Goal: Information Seeking & Learning: Learn about a topic

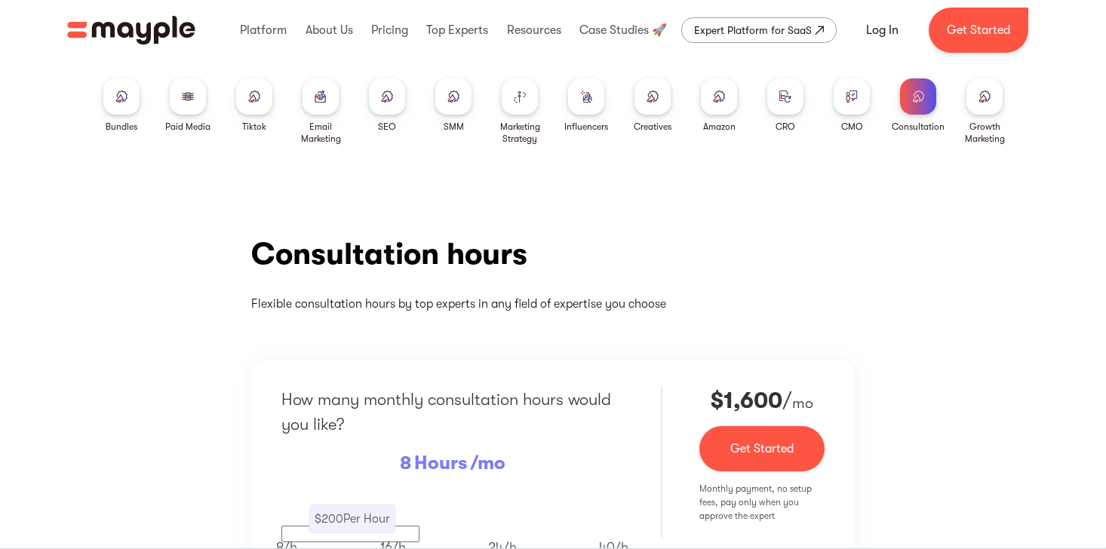
click at [201, 105] on div at bounding box center [188, 96] width 36 height 36
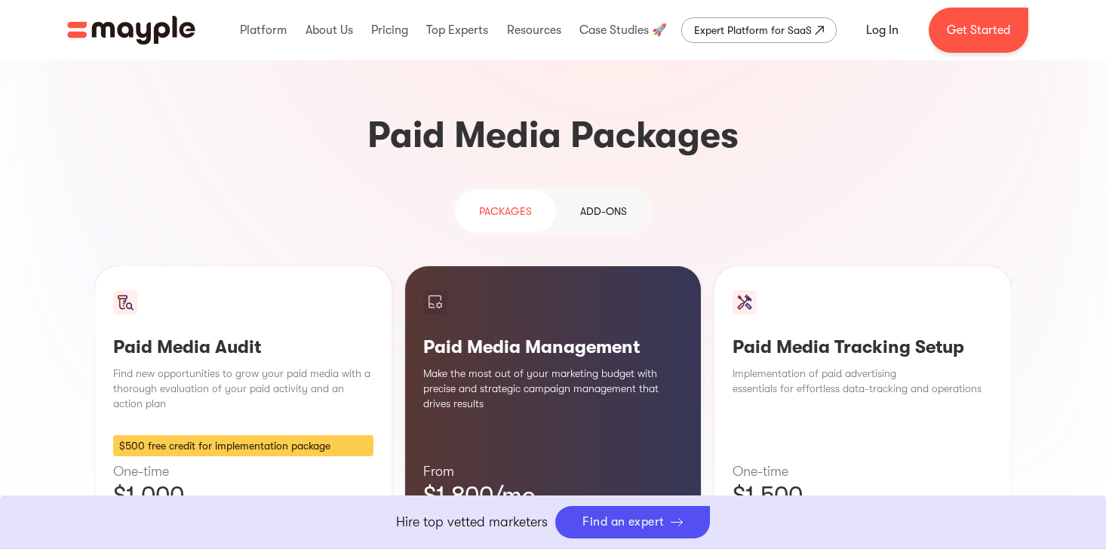
scroll to position [1347, 0]
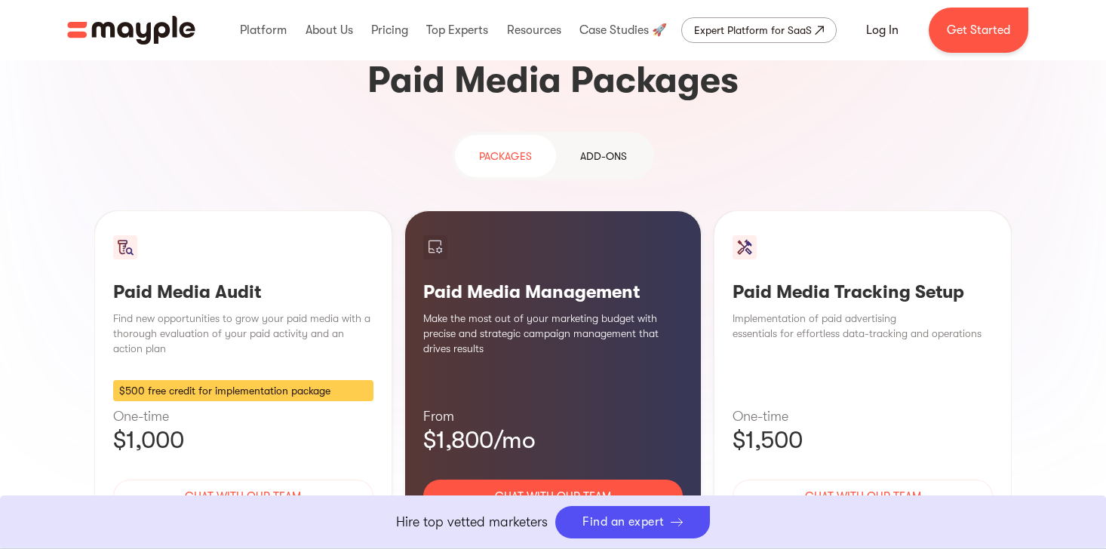
click at [254, 525] on div "Learn More" at bounding box center [243, 541] width 260 height 32
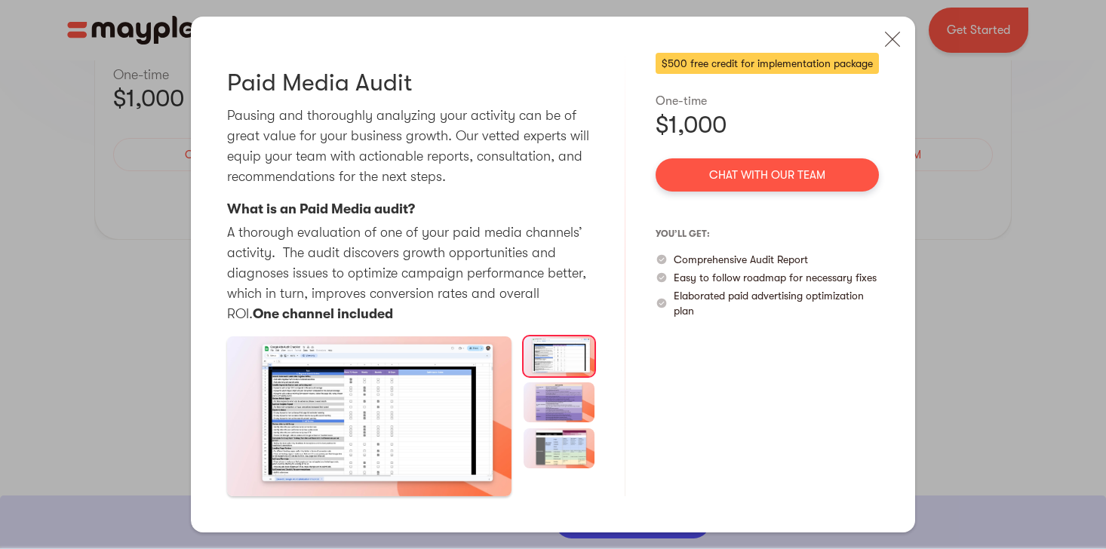
scroll to position [1914, 0]
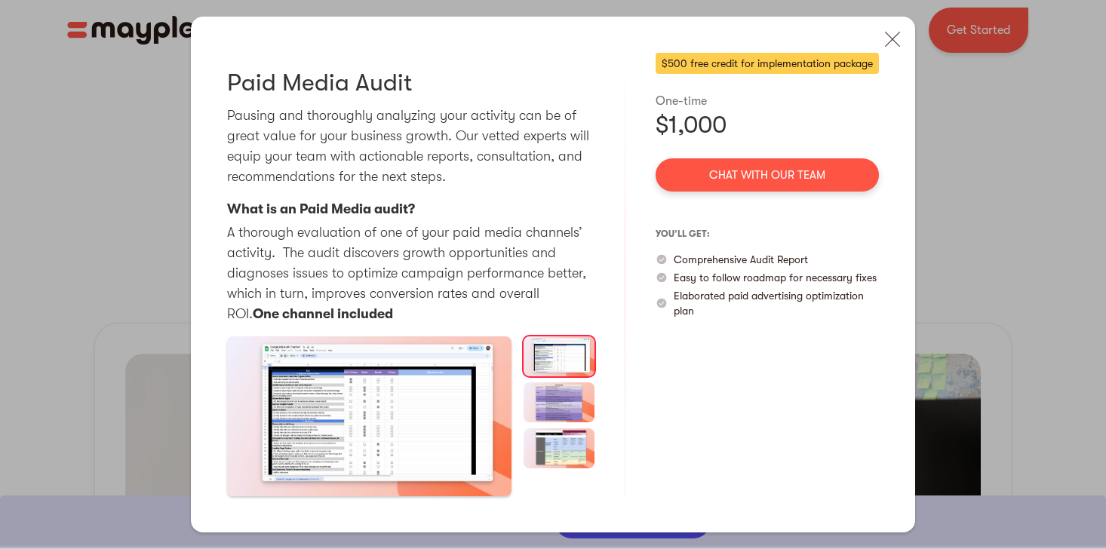
click at [947, 247] on div "Paid Media Audit Pausing and thoroughly analyzing your activity can be of great…" at bounding box center [553, 274] width 1106 height 549
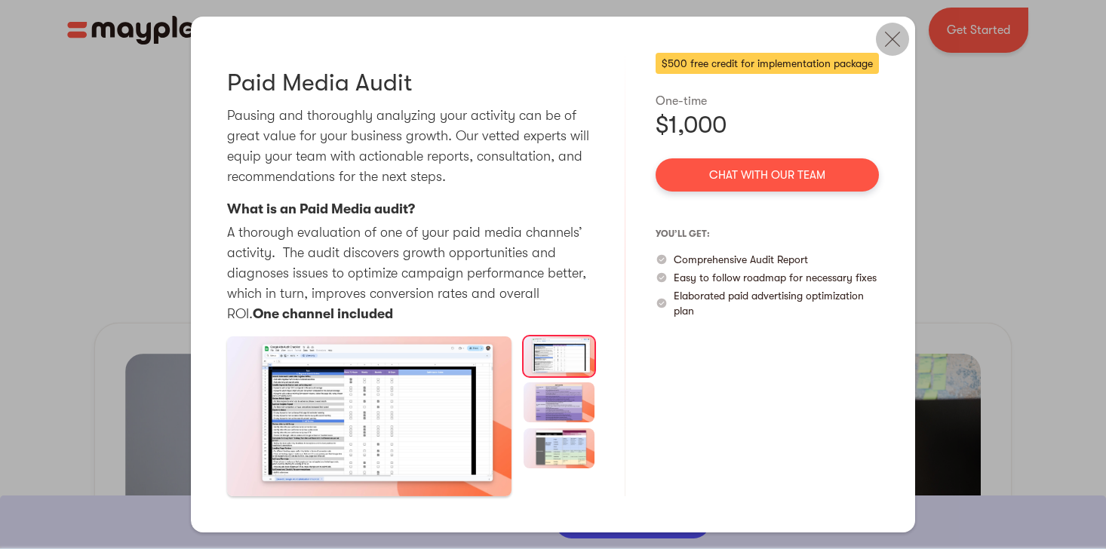
click at [885, 34] on img at bounding box center [892, 39] width 33 height 33
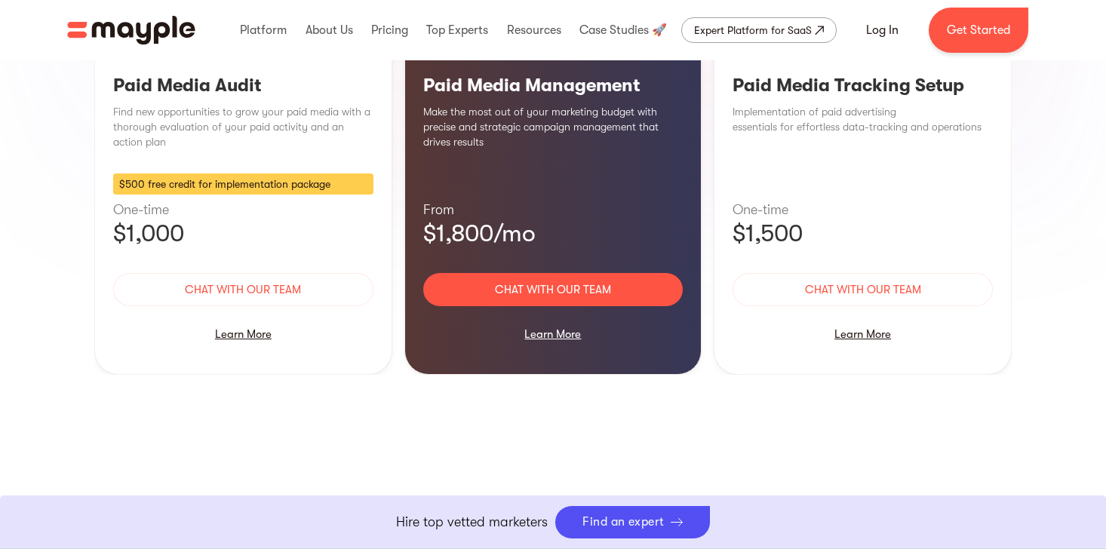
scroll to position [1450, 0]
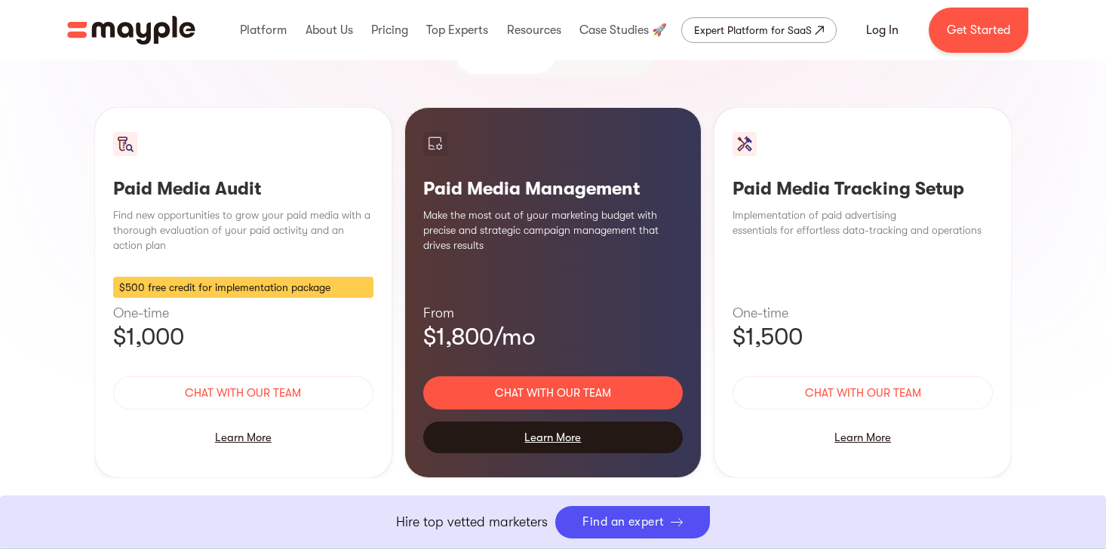
click at [557, 422] on div "Learn More" at bounding box center [553, 438] width 260 height 32
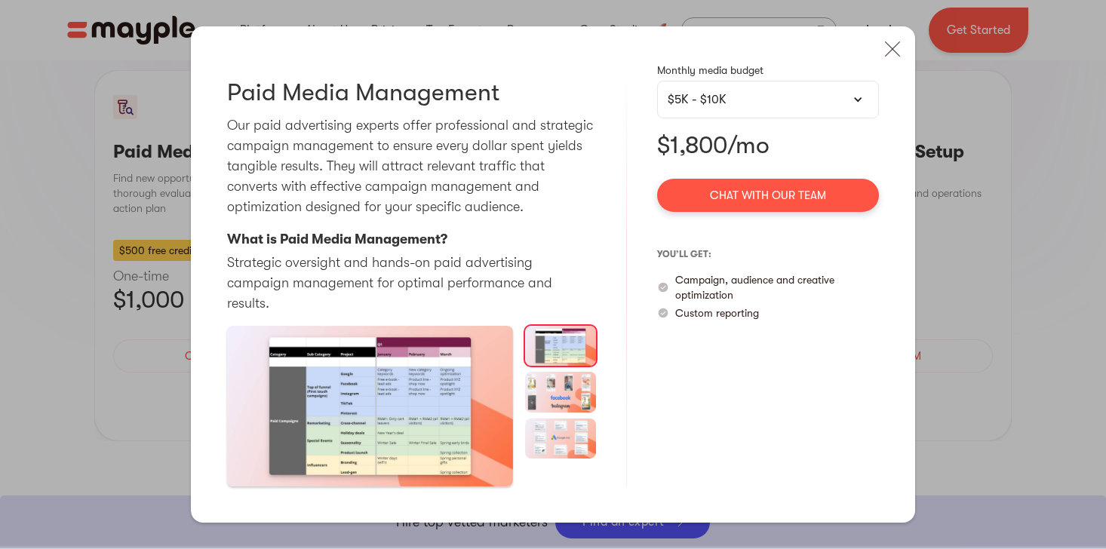
scroll to position [1475, 0]
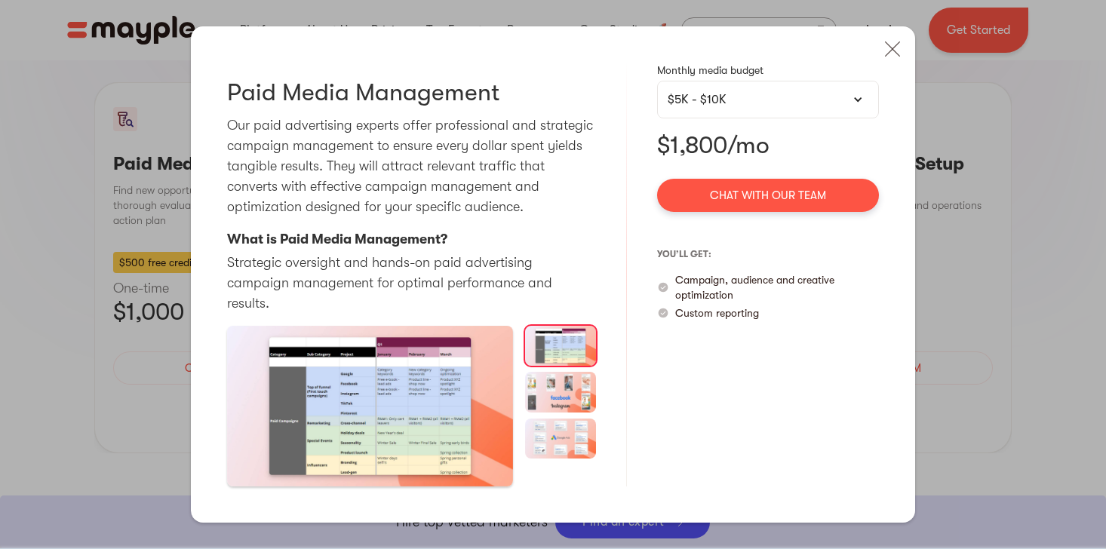
click at [817, 109] on div "$5K - $10K" at bounding box center [768, 100] width 201 height 18
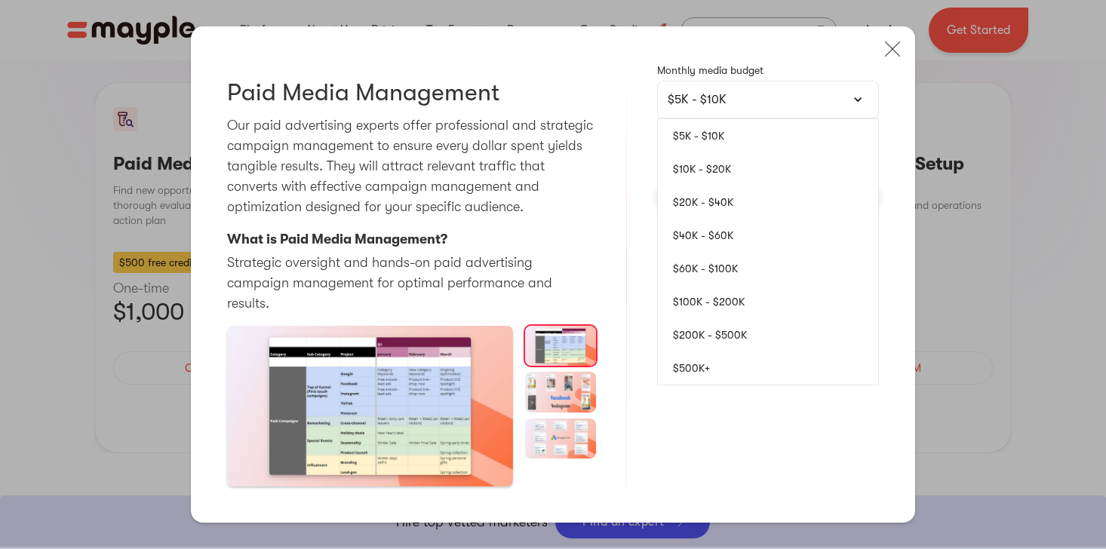
click at [803, 167] on link "$10K - $20K" at bounding box center [768, 168] width 220 height 33
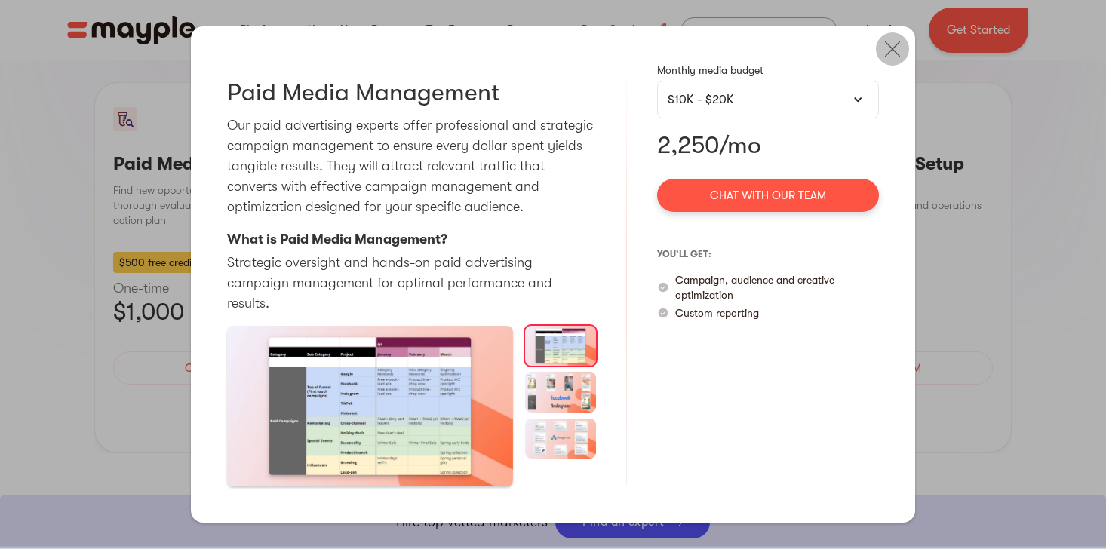
click at [887, 63] on img at bounding box center [892, 48] width 33 height 33
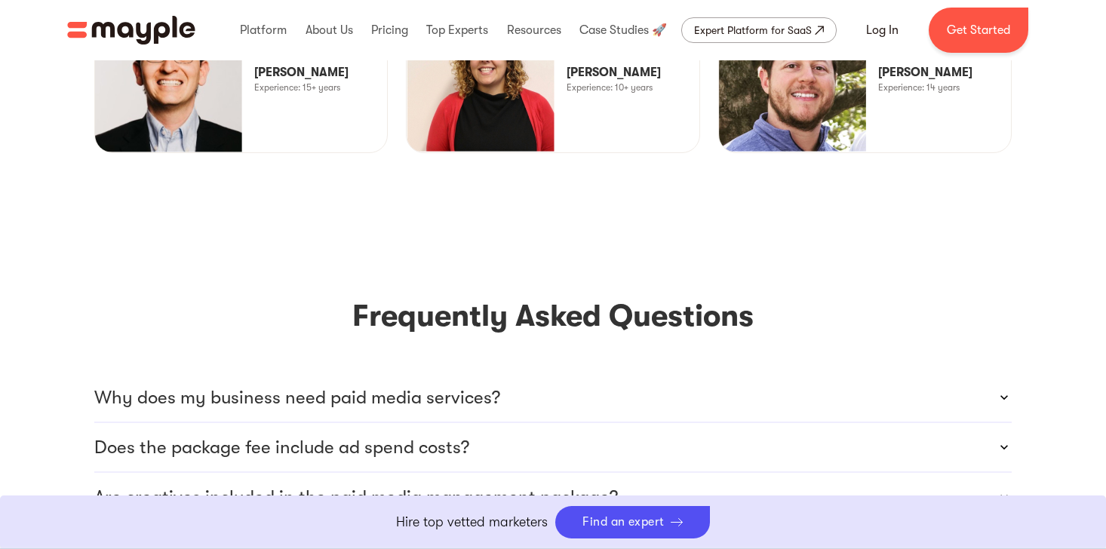
scroll to position [4085, 0]
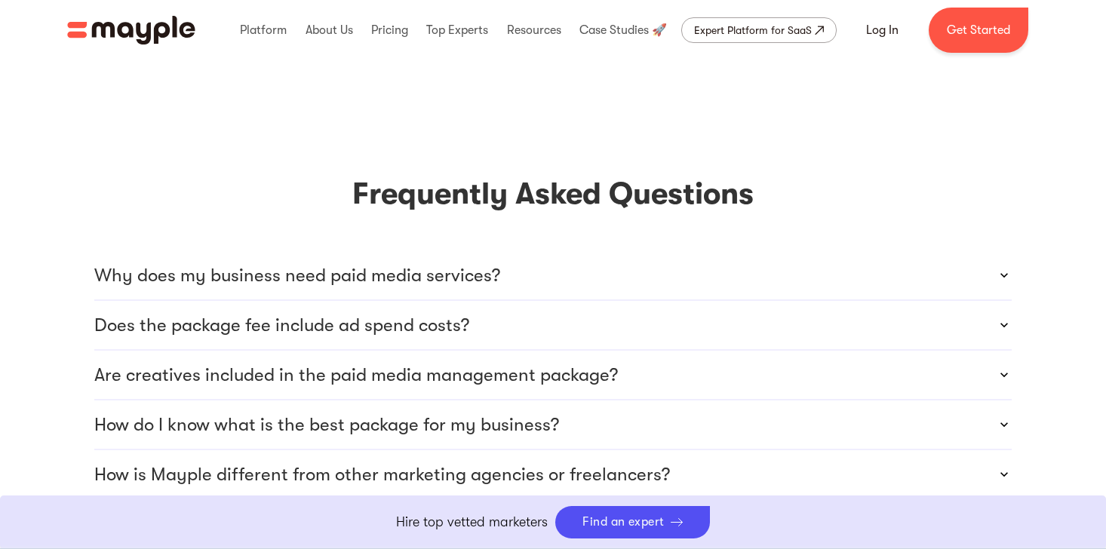
click at [837, 301] on div "Does the package fee include ad spend costs?" at bounding box center [552, 325] width 917 height 48
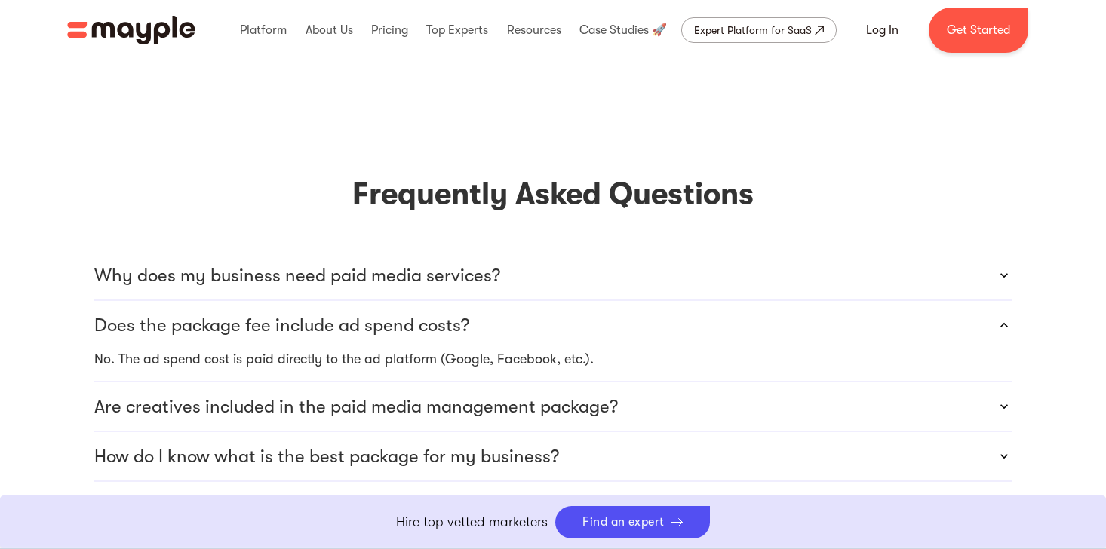
click at [837, 301] on div "Does the package fee include ad spend costs?" at bounding box center [552, 325] width 917 height 48
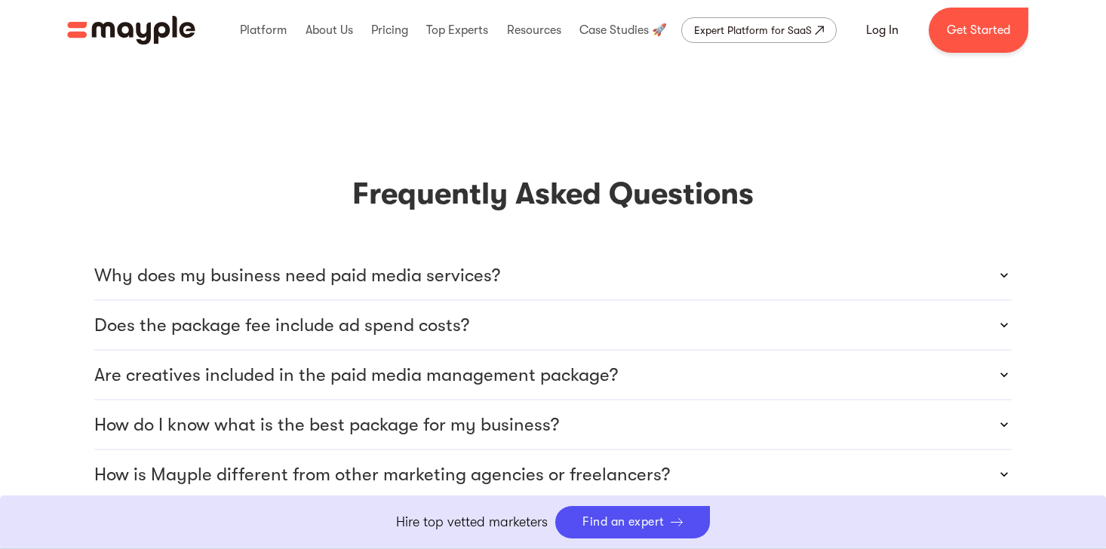
click at [837, 301] on div "Does the package fee include ad spend costs?" at bounding box center [552, 325] width 917 height 48
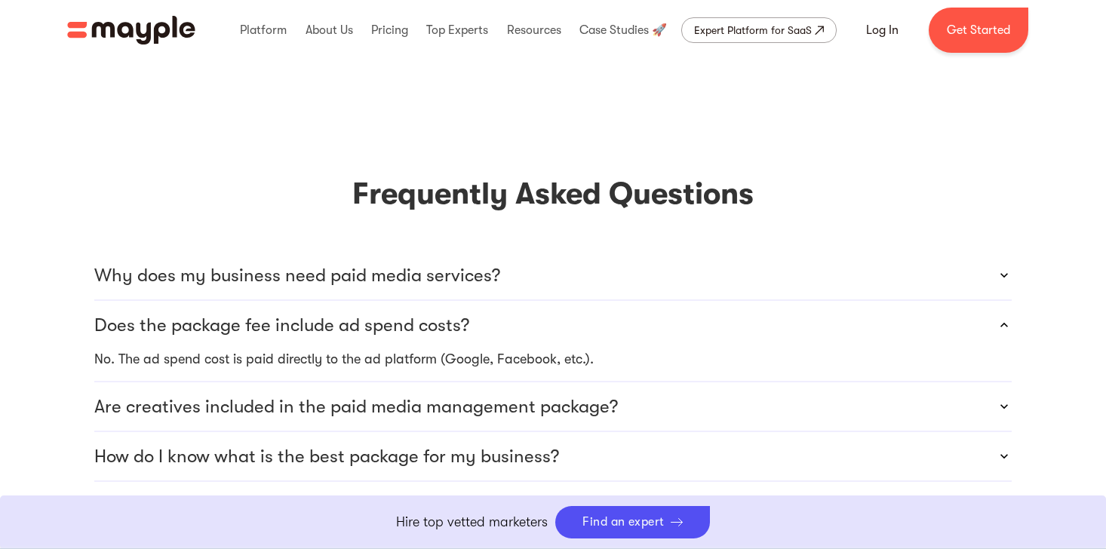
click at [837, 301] on div "Does the package fee include ad spend costs?" at bounding box center [552, 325] width 917 height 48
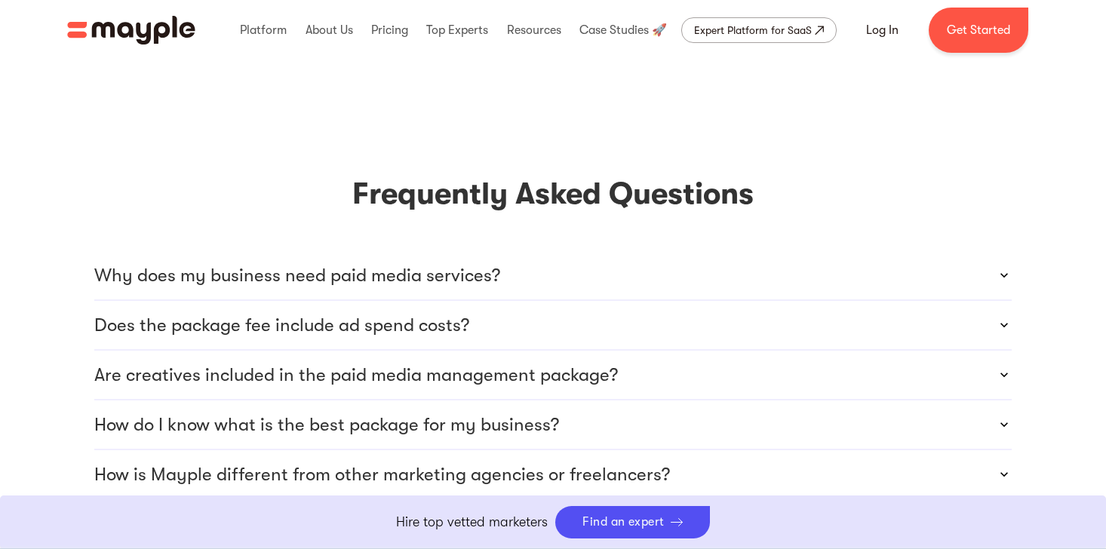
click at [824, 251] on div "Why does my business need paid media services?" at bounding box center [552, 275] width 917 height 48
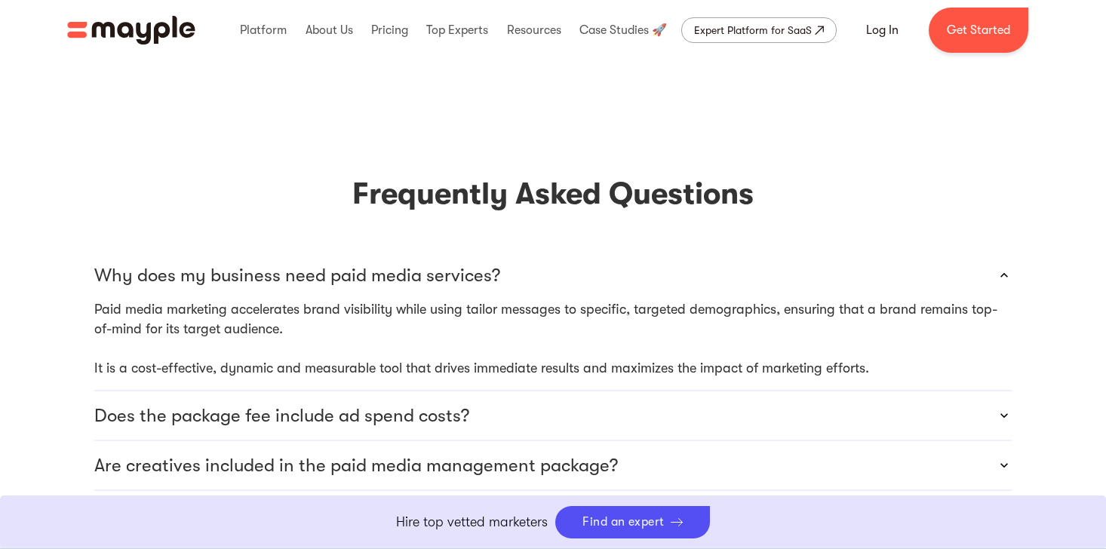
click at [824, 251] on div "Why does my business need paid media services?" at bounding box center [552, 275] width 917 height 48
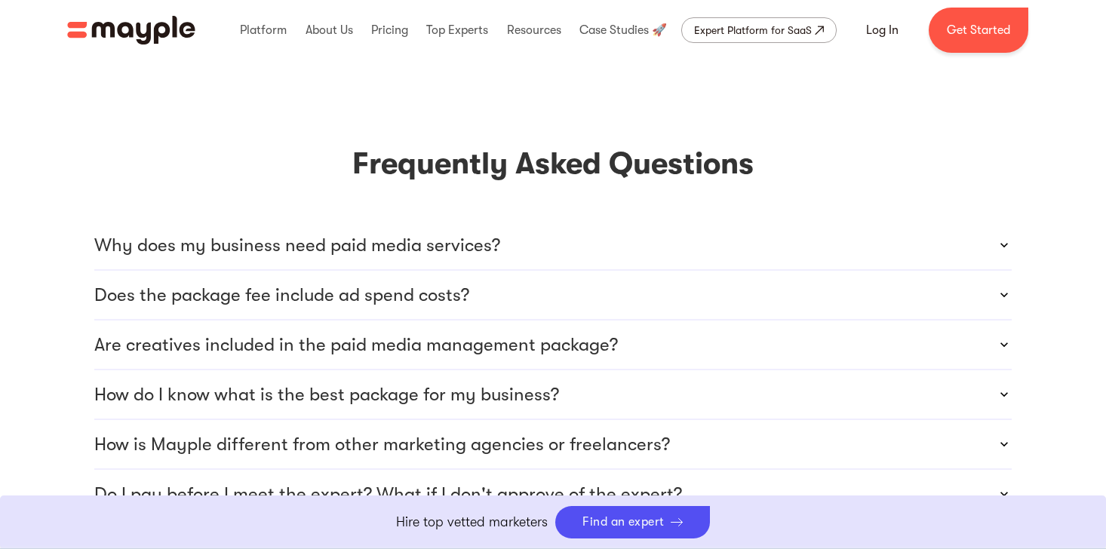
scroll to position [4120, 0]
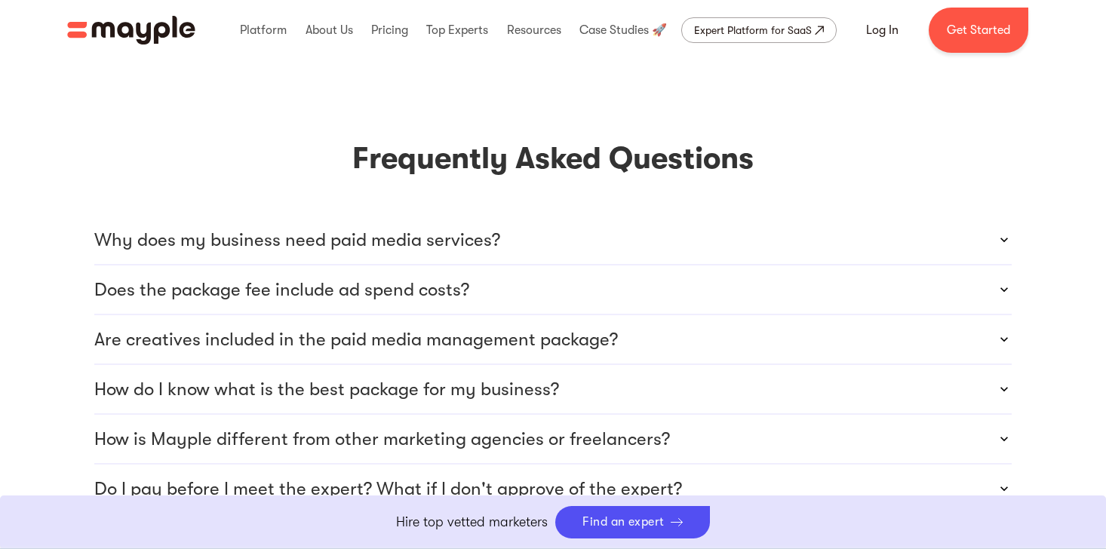
click at [814, 265] on div "Does the package fee include ad spend costs?" at bounding box center [552, 289] width 917 height 48
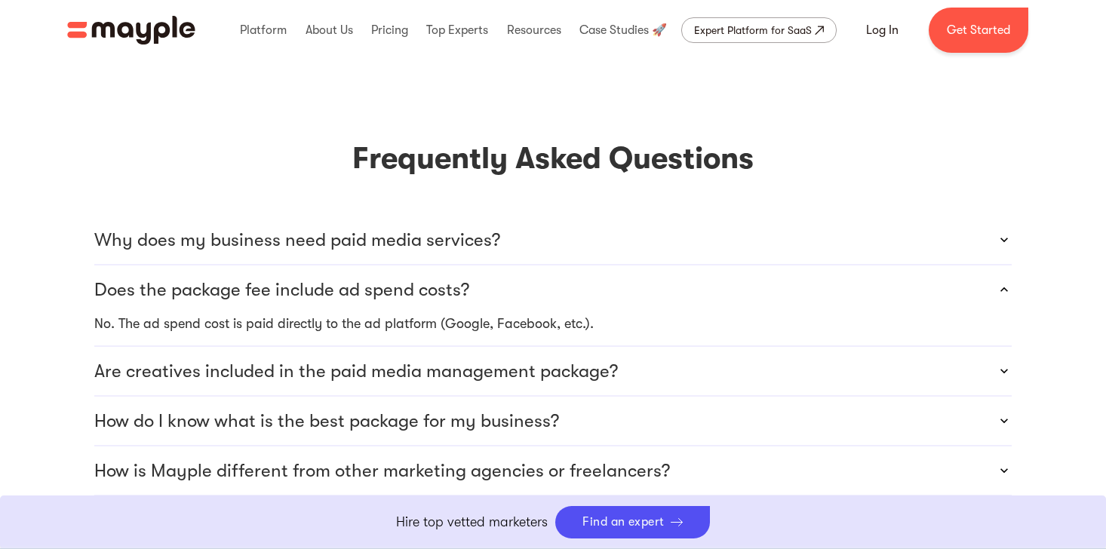
click at [814, 265] on div "Does the package fee include ad spend costs?" at bounding box center [552, 289] width 917 height 48
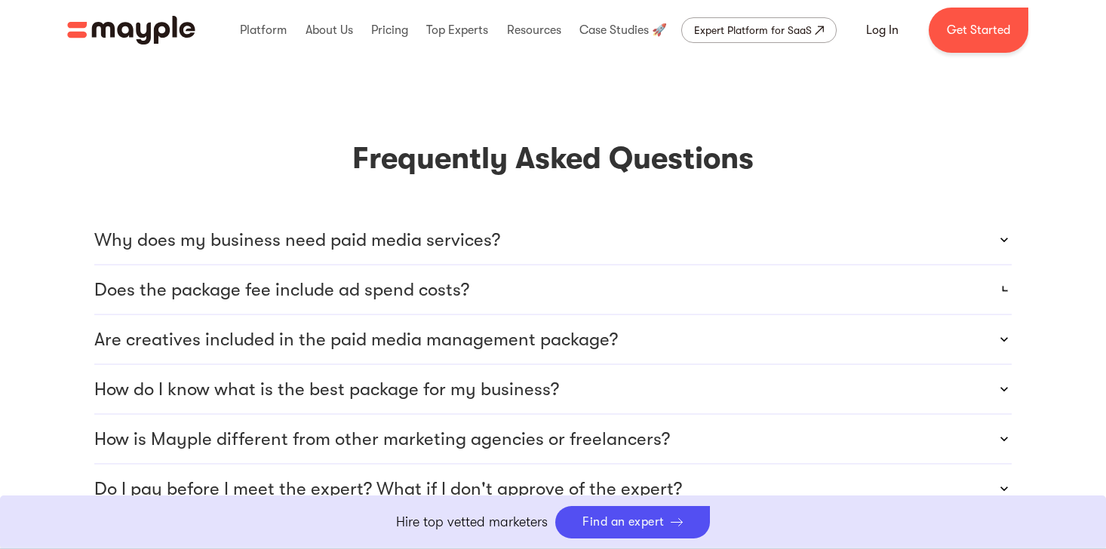
click at [808, 315] on div "Are creatives included in the paid media management package?" at bounding box center [552, 339] width 917 height 48
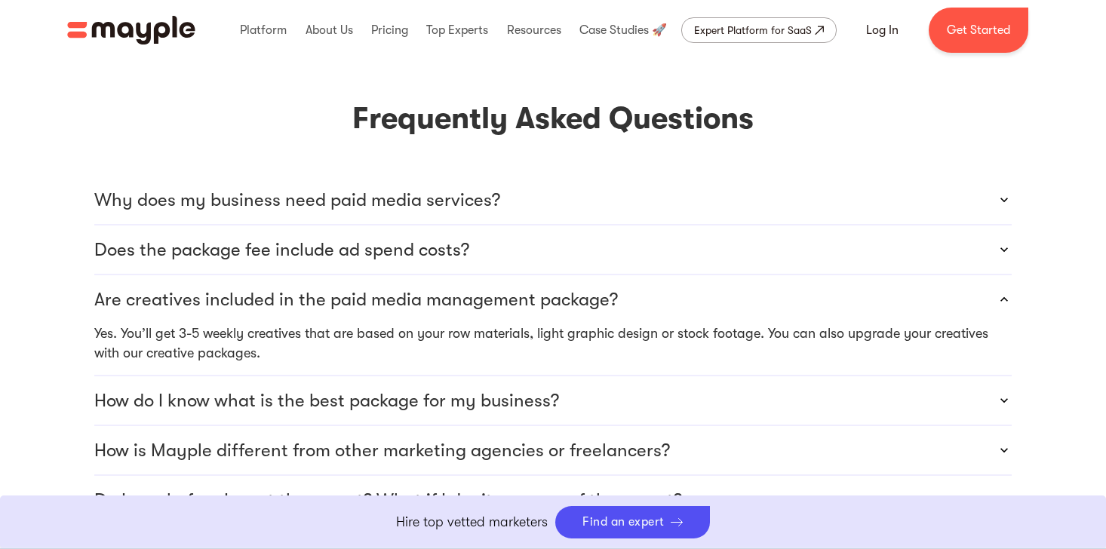
scroll to position [4197, 0]
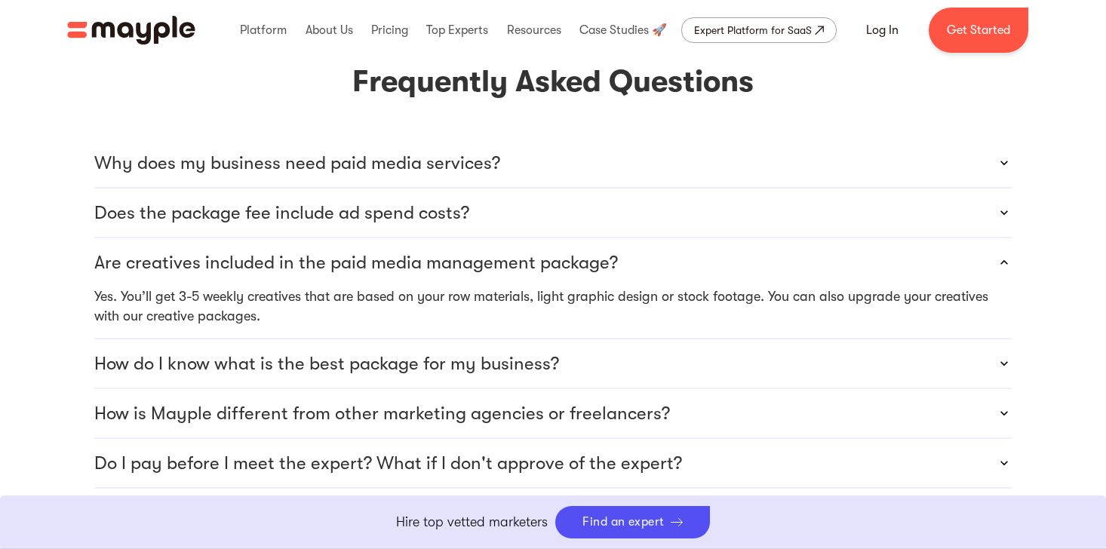
click at [808, 238] on div "Are creatives included in the paid media management package?" at bounding box center [552, 262] width 917 height 48
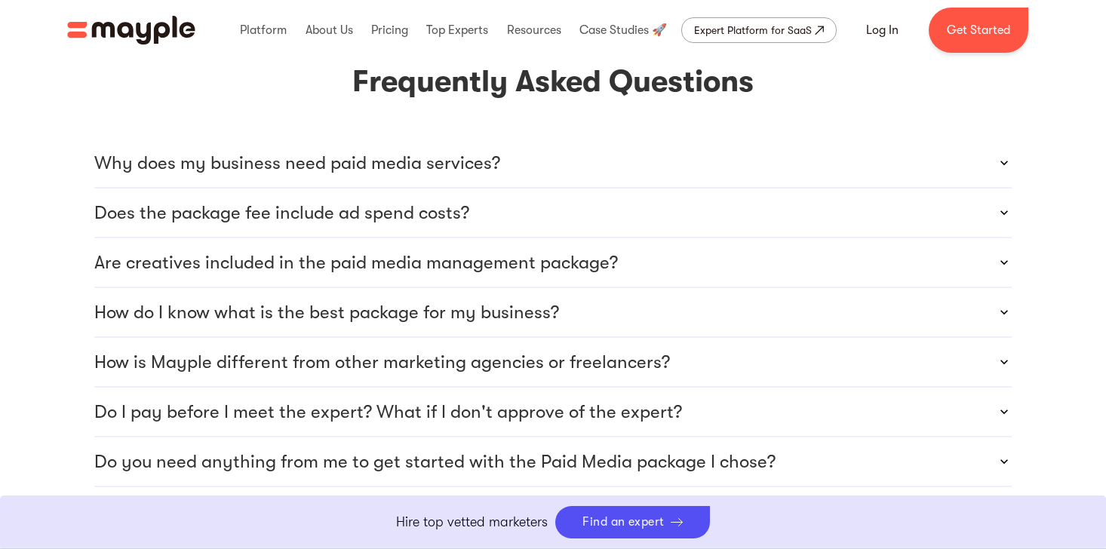
click at [796, 288] on div "How do I know what is the best package for my business?" at bounding box center [552, 312] width 917 height 48
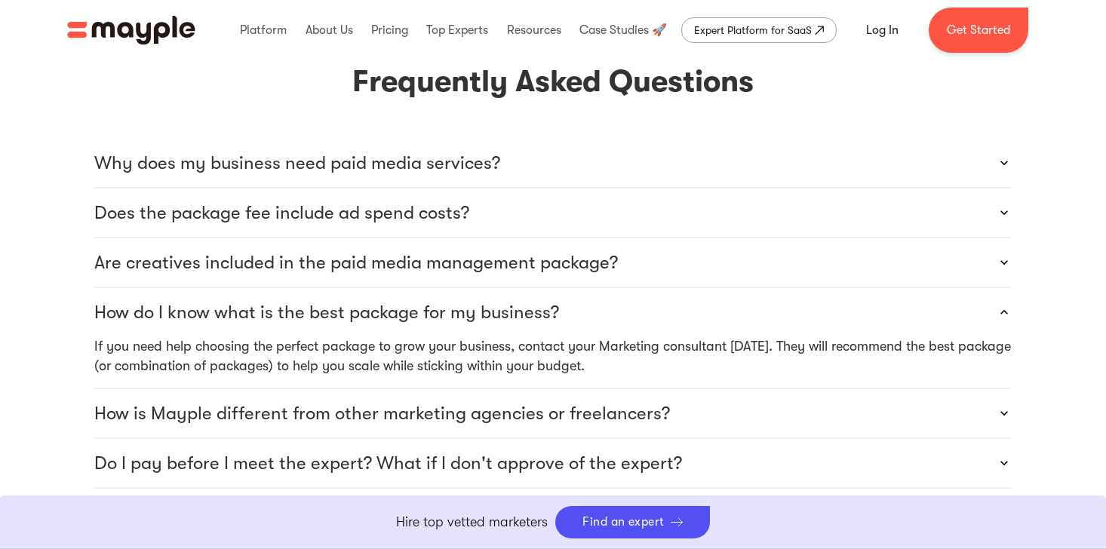
click at [796, 288] on div "How do I know what is the best package for my business?" at bounding box center [552, 312] width 917 height 48
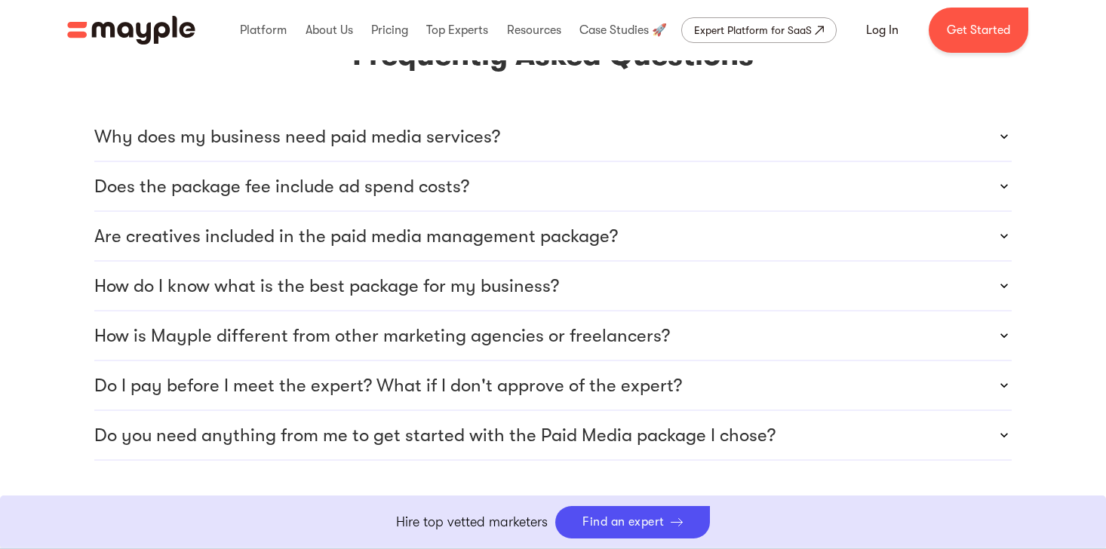
scroll to position [4225, 0]
click at [793, 311] on div "How is Mayple different from other marketing agencies or freelancers?" at bounding box center [552, 335] width 917 height 48
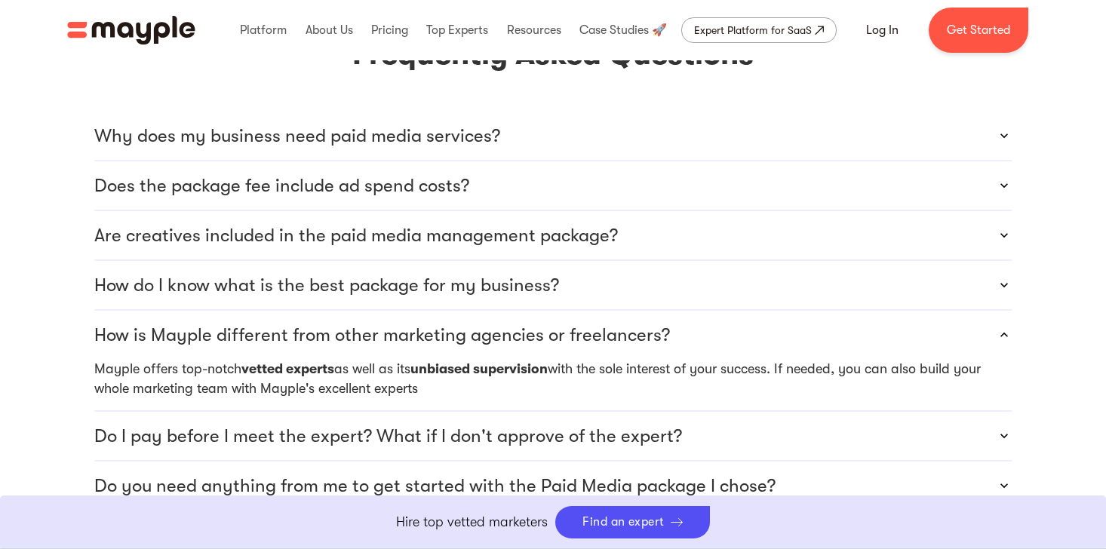
click at [793, 311] on div "How is Mayple different from other marketing agencies or freelancers?" at bounding box center [552, 335] width 917 height 48
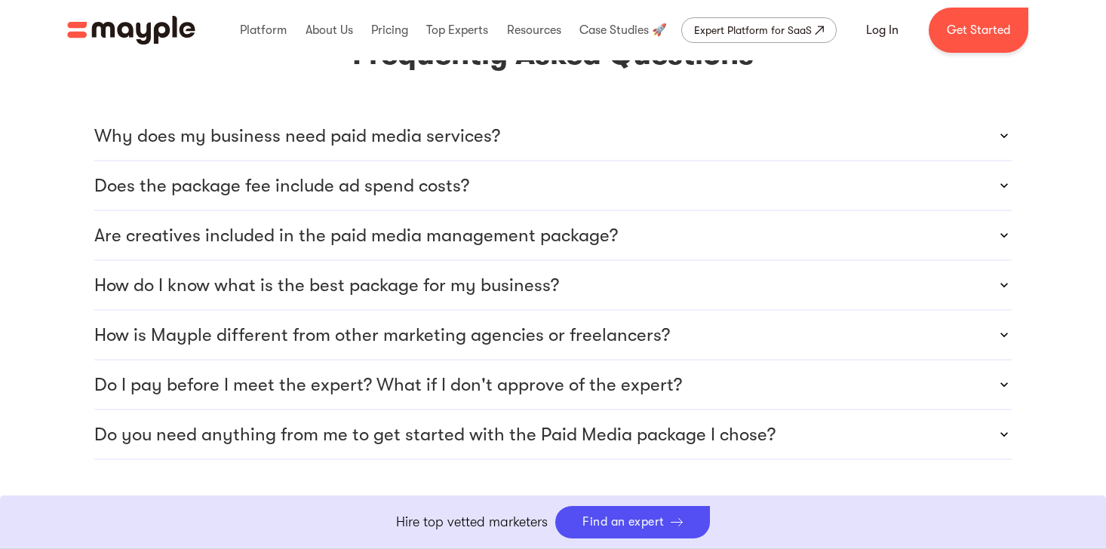
click at [782, 361] on div "Do I pay before I meet the expert? What if I don't approve of the expert?" at bounding box center [552, 385] width 917 height 48
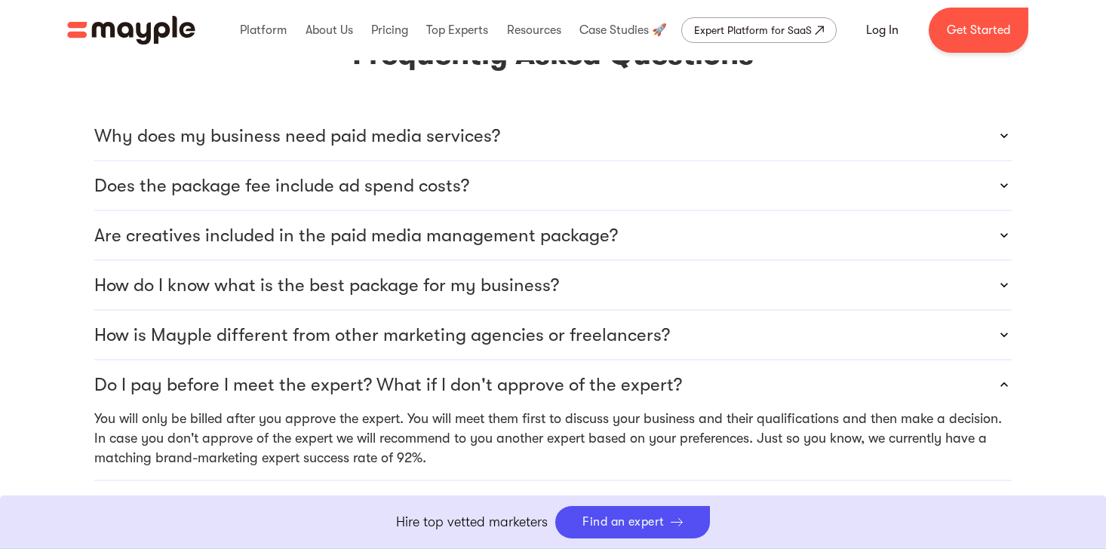
click at [782, 361] on div "Do I pay before I meet the expert? What if I don't approve of the expert?" at bounding box center [552, 385] width 917 height 48
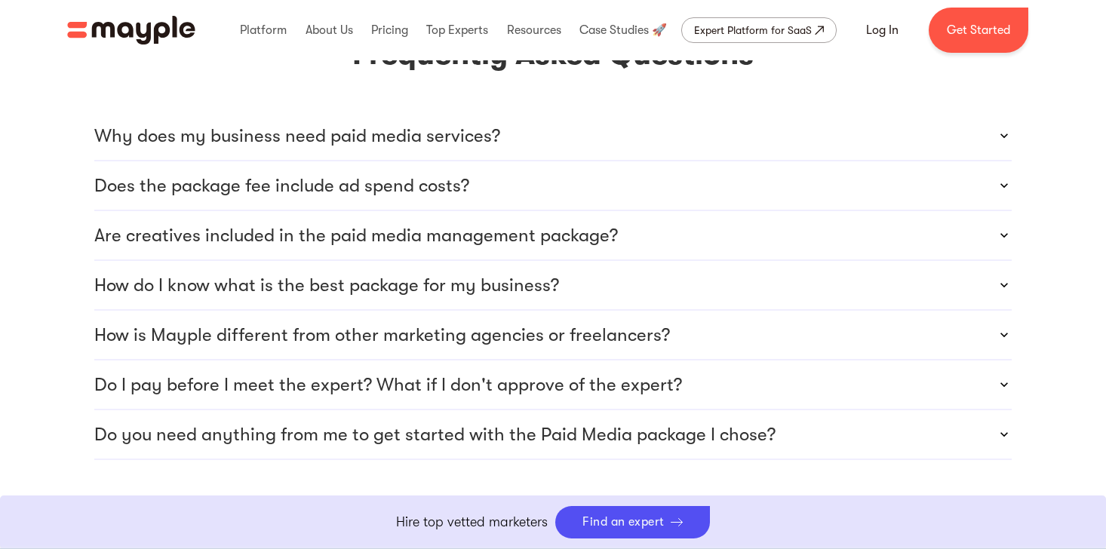
click at [775, 410] on div "Do you need anything from me to get started with the Paid Media package I chose?" at bounding box center [552, 434] width 917 height 48
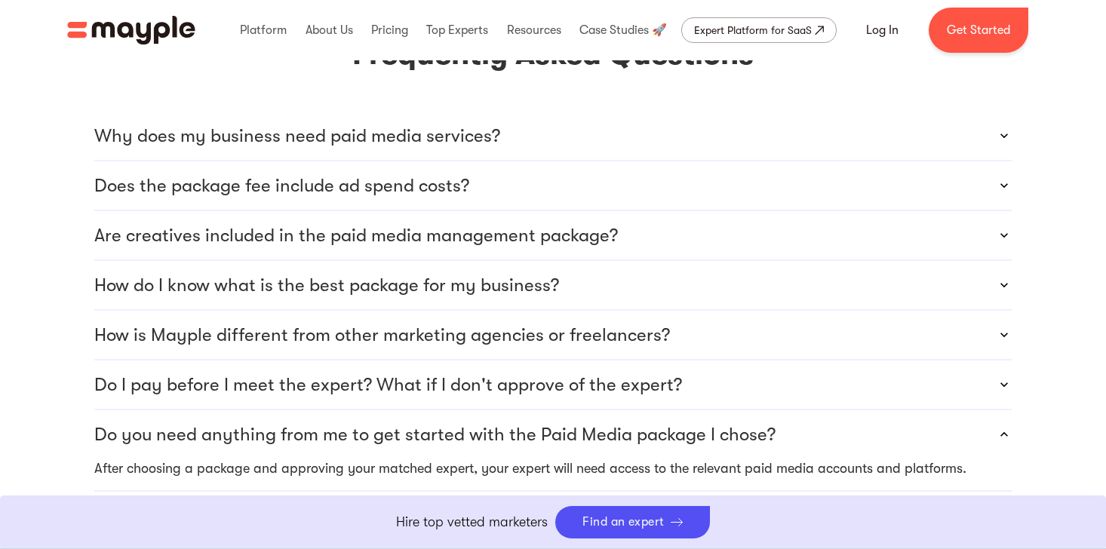
click at [775, 410] on div "Do you need anything from me to get started with the Paid Media package I chose?" at bounding box center [552, 434] width 917 height 48
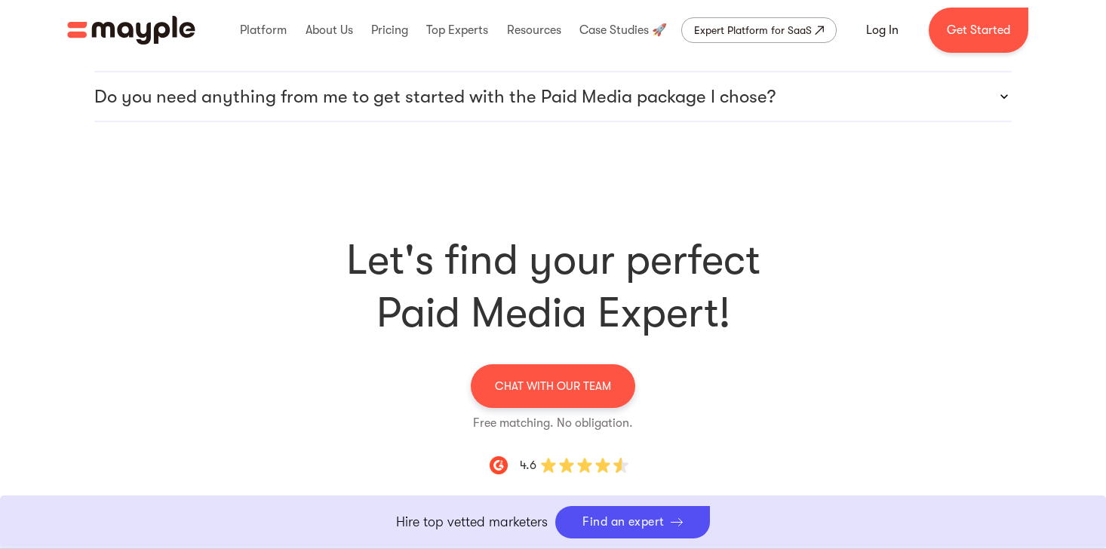
scroll to position [4355, 0]
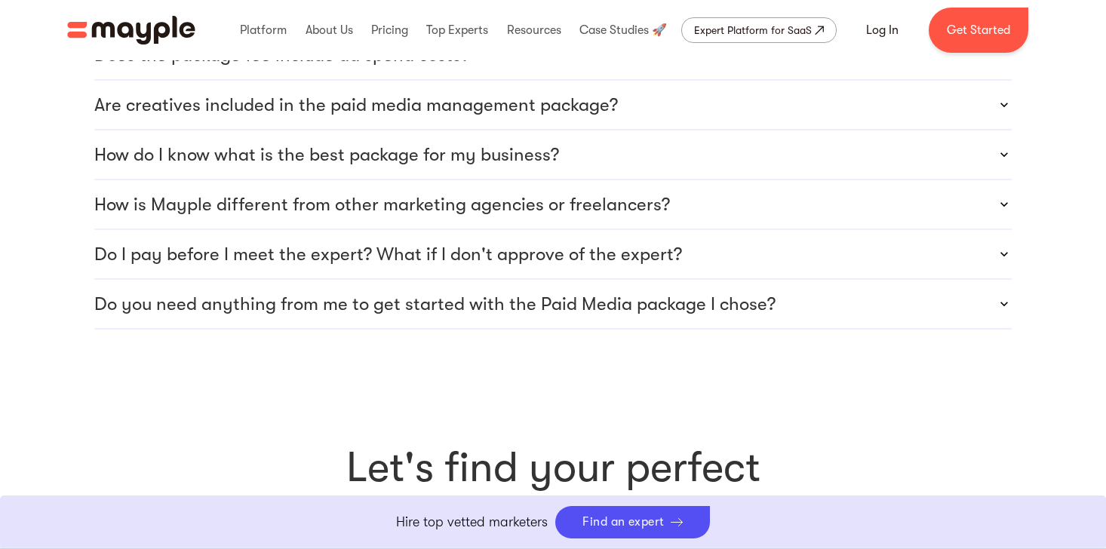
click at [772, 280] on div "Do you need anything from me to get started with the Paid Media package I chose?" at bounding box center [552, 304] width 917 height 48
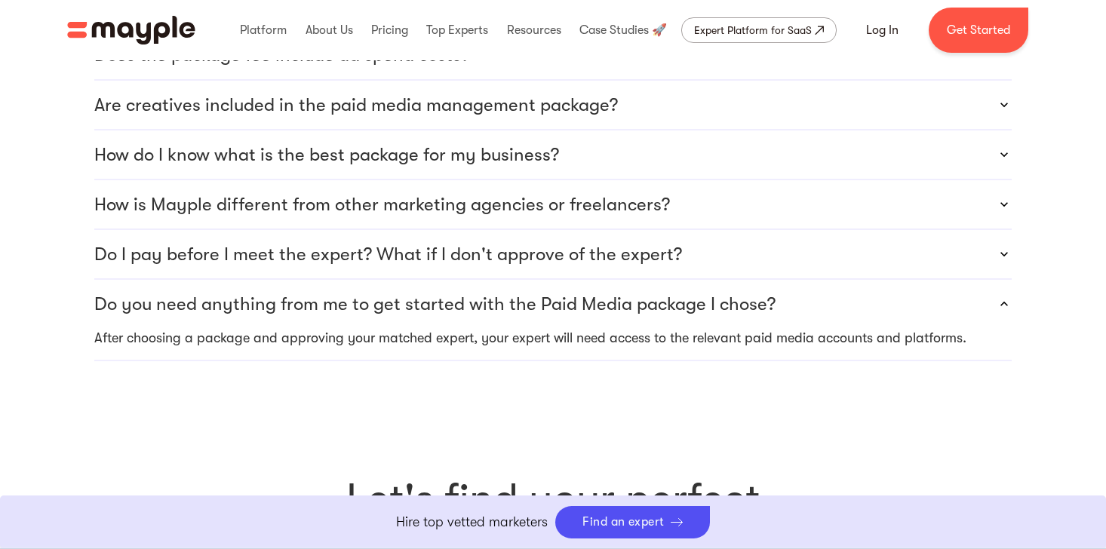
click at [772, 280] on div "Do you need anything from me to get started with the Paid Media package I chose?" at bounding box center [552, 304] width 917 height 48
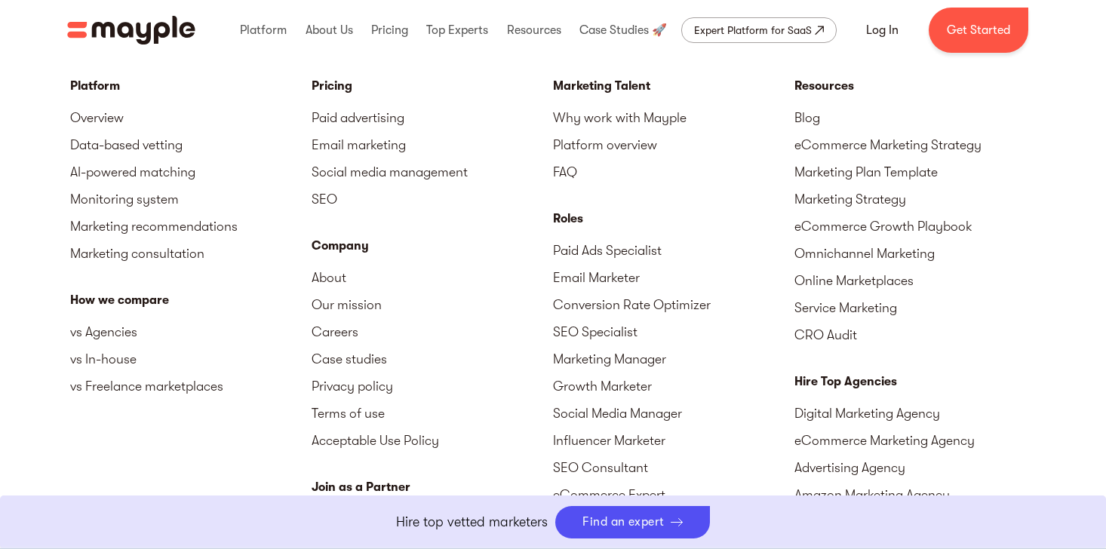
scroll to position [5139, 0]
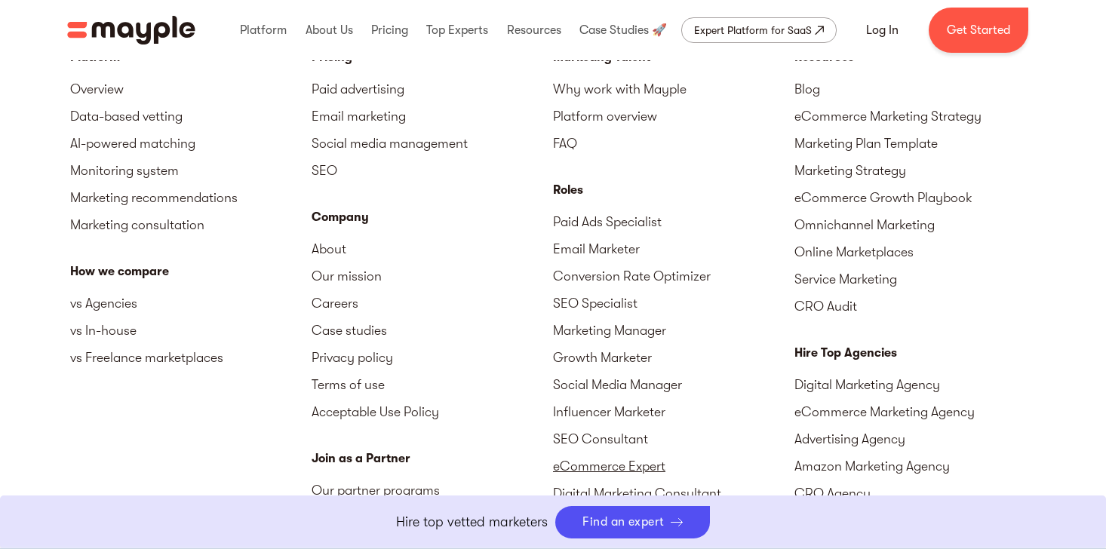
click at [631, 453] on link "eCommerce Expert" at bounding box center [673, 466] width 241 height 27
